Goal: Check status: Check status

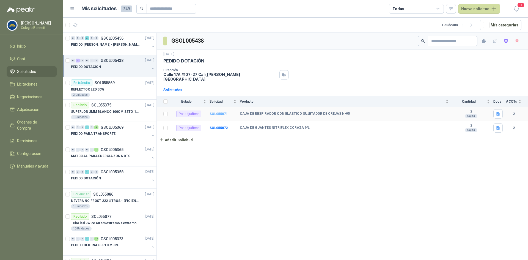
click at [218, 112] on b "SOL055871" at bounding box center [218, 114] width 18 height 4
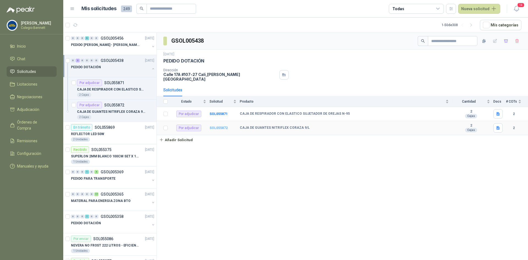
click at [215, 126] on b "SOL055872" at bounding box center [218, 128] width 18 height 4
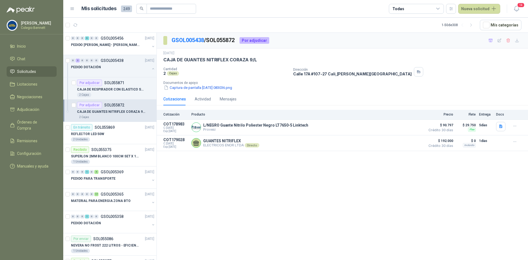
click at [215, 181] on div "GSOL005438 / SOL055872 Por adjudicar 13 sept, 2025 CAJA DE GUANTES NITRIFLEX CO…" at bounding box center [342, 147] width 371 height 229
click at [32, 68] on link "Solicitudes" at bounding box center [32, 71] width 50 height 10
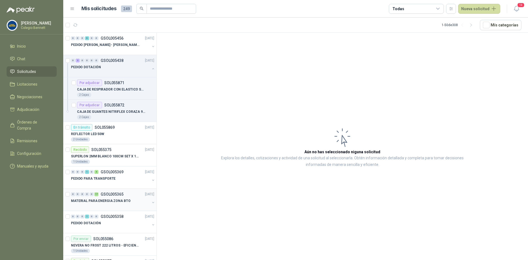
click at [97, 198] on div "MATERIAL PARA ENERGIA ZONA BTO" at bounding box center [110, 200] width 79 height 7
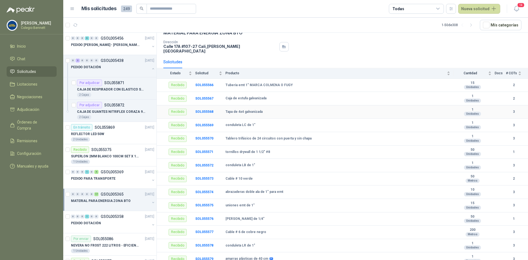
scroll to position [77, 0]
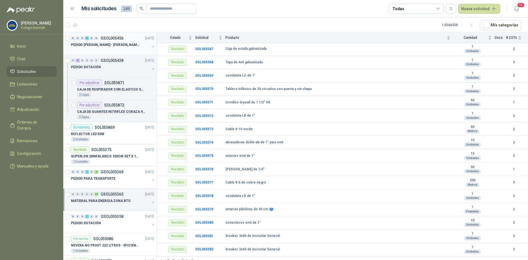
click at [102, 43] on p "PEDIDO [PERSON_NAME]" at bounding box center [105, 44] width 68 height 5
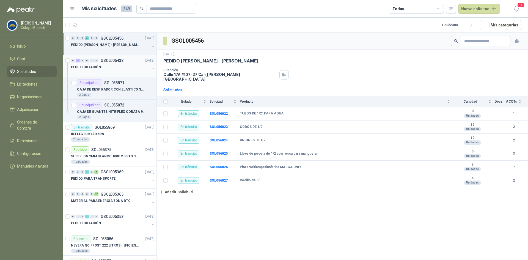
click at [110, 69] on div "PEDIDO DOTACIÓN" at bounding box center [110, 67] width 79 height 7
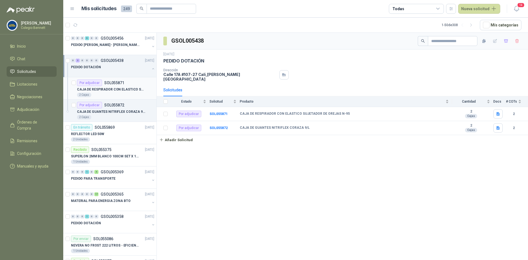
click at [110, 89] on p "CAJA DE RESPIRADOR CON ELASTICO SUJETADOR DE OREJAS N-95" at bounding box center [111, 89] width 68 height 5
